Goal: Information Seeking & Learning: Learn about a topic

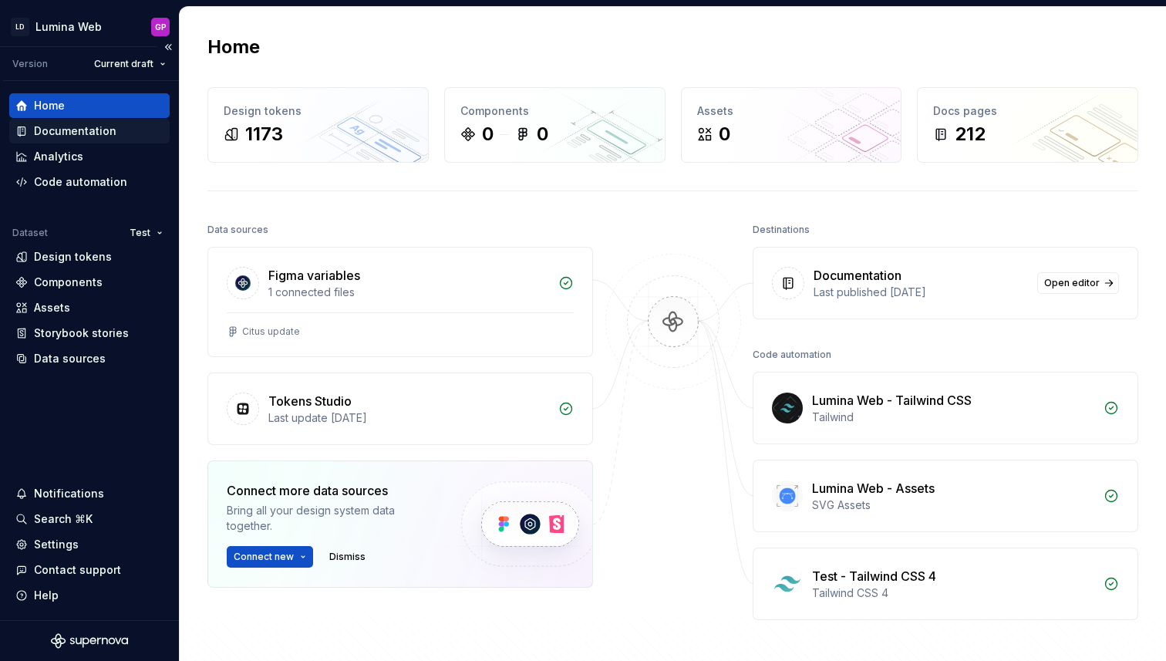
click at [88, 133] on div "Documentation" at bounding box center [75, 130] width 83 height 15
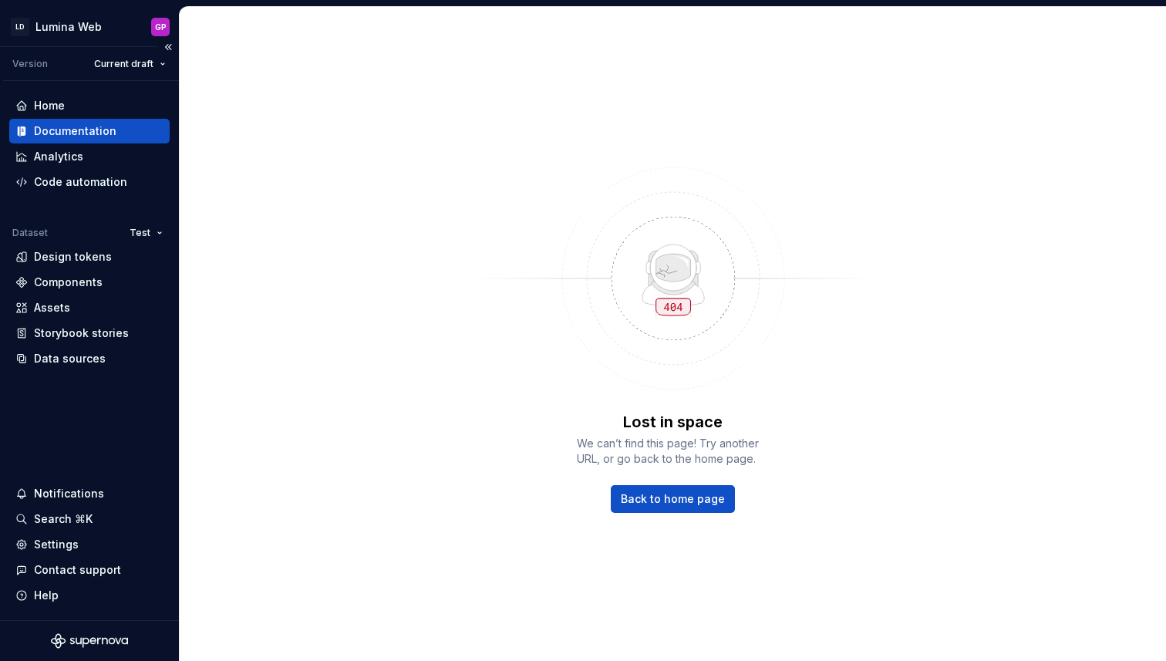
click at [52, 134] on div "Documentation" at bounding box center [75, 130] width 83 height 15
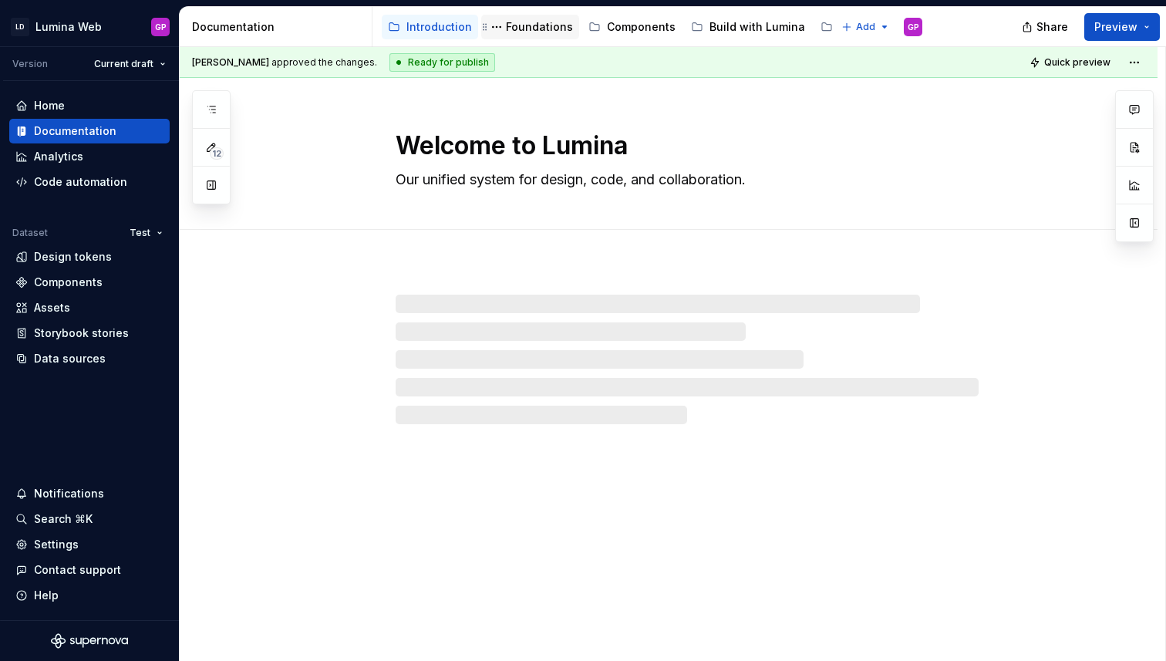
click at [535, 23] on div "Foundations" at bounding box center [539, 26] width 67 height 15
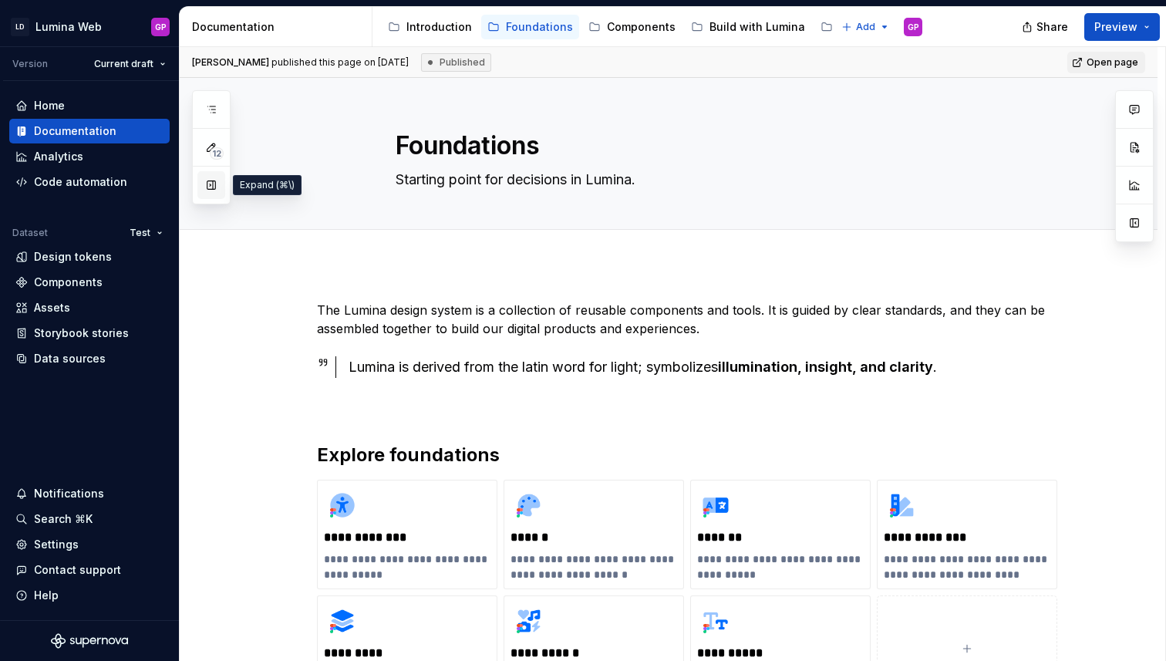
click at [211, 184] on button "button" at bounding box center [211, 185] width 28 height 28
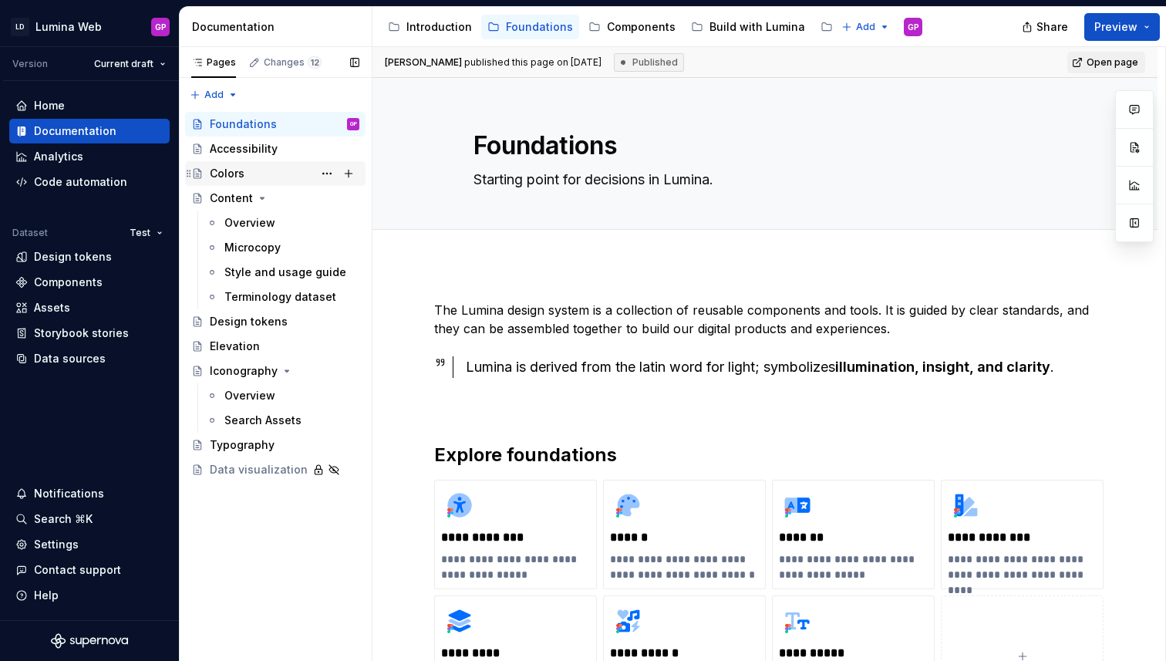
click at [228, 175] on div "Colors" at bounding box center [227, 173] width 35 height 15
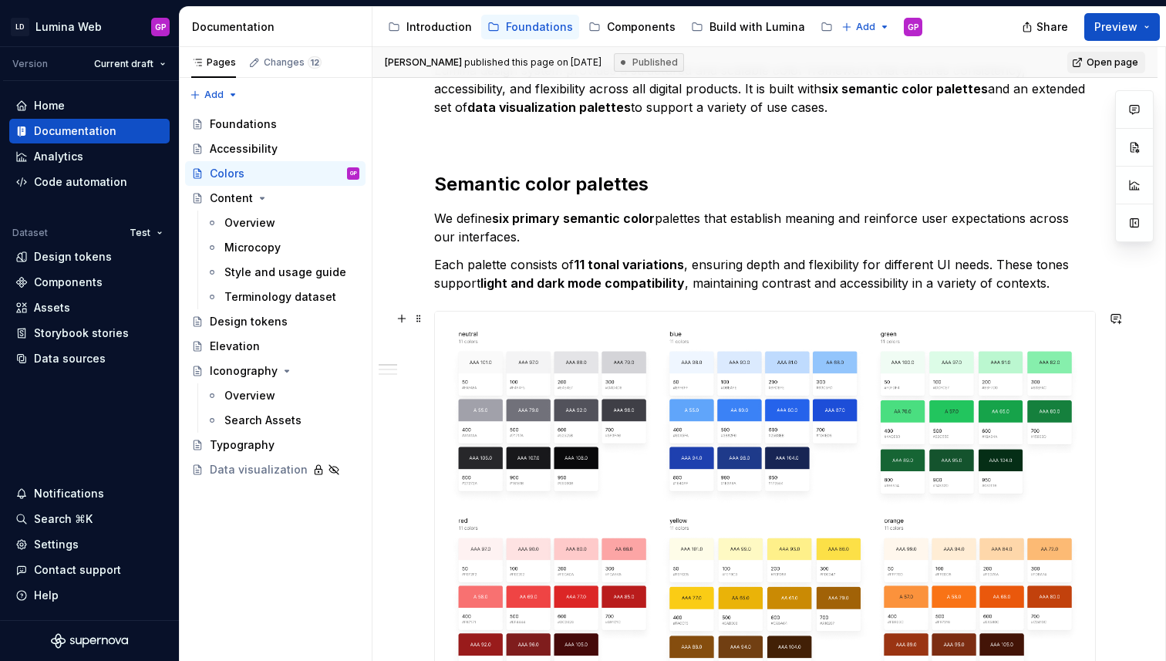
scroll to position [288, 0]
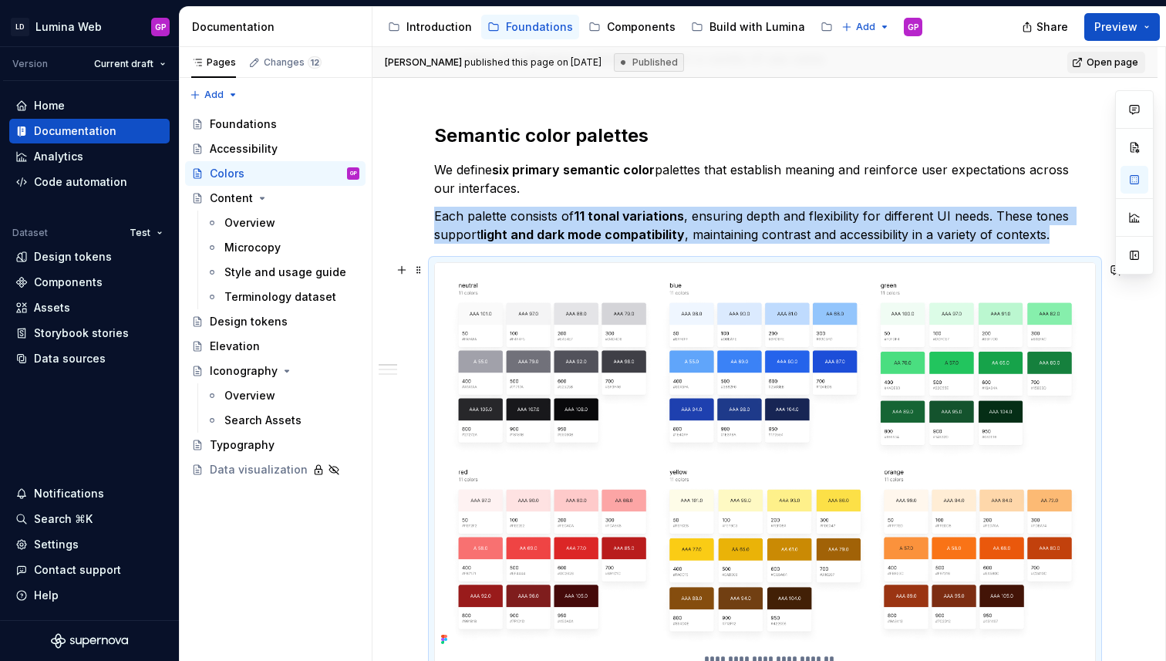
click at [632, 361] on img at bounding box center [765, 456] width 660 height 387
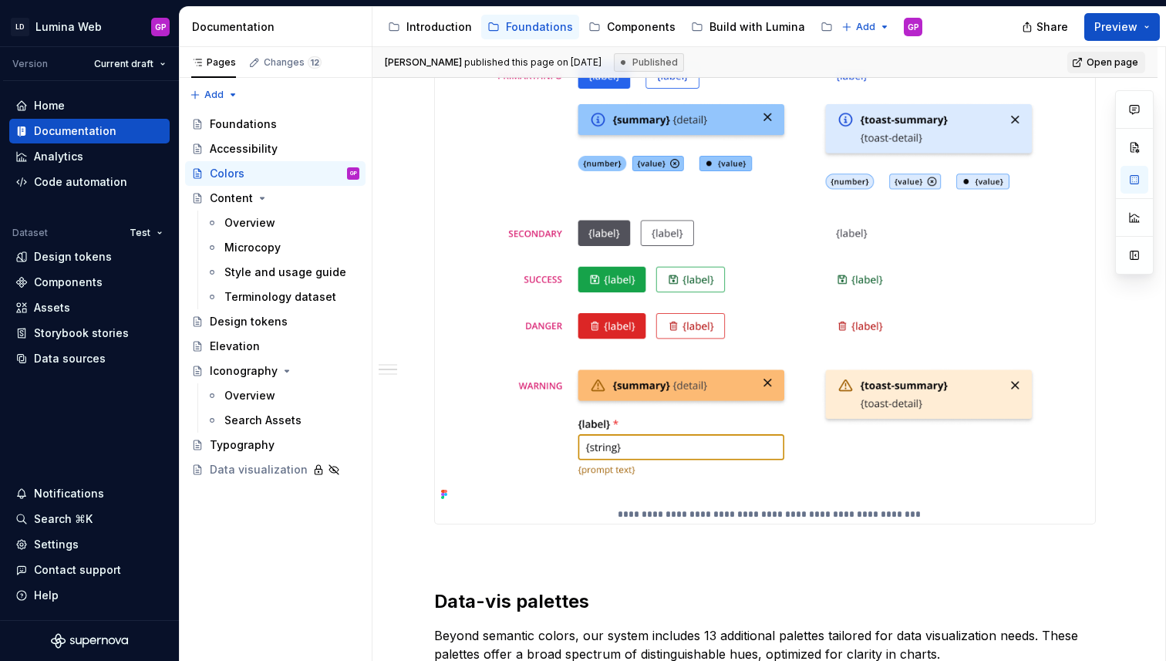
scroll to position [1124, 0]
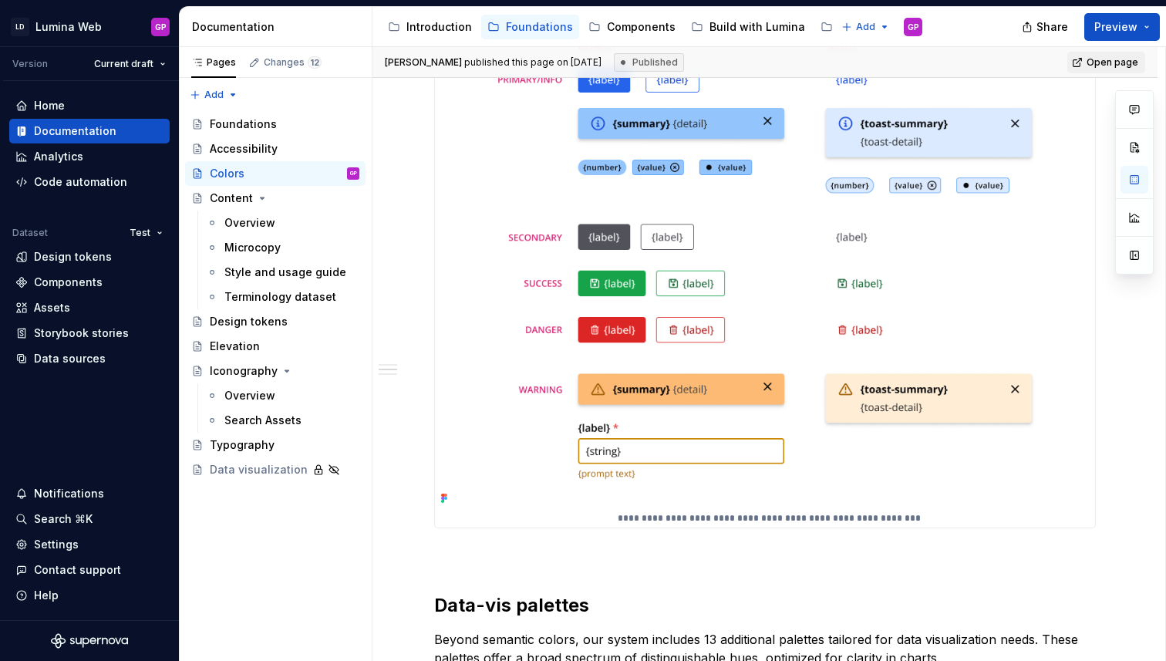
type textarea "*"
